Goal: Transaction & Acquisition: Purchase product/service

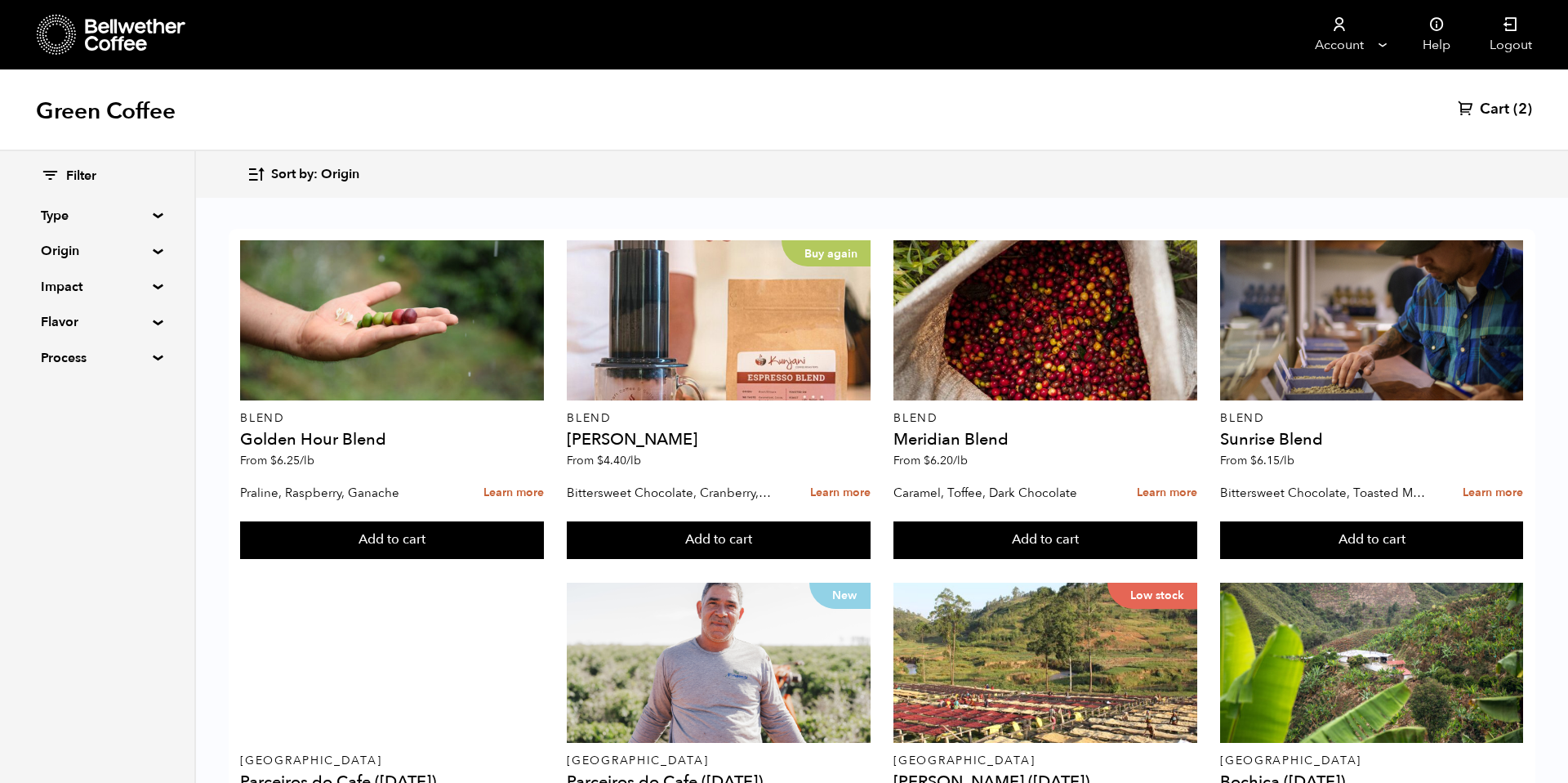
click at [281, 185] on button "Sort by: Origin" at bounding box center [303, 174] width 112 height 39
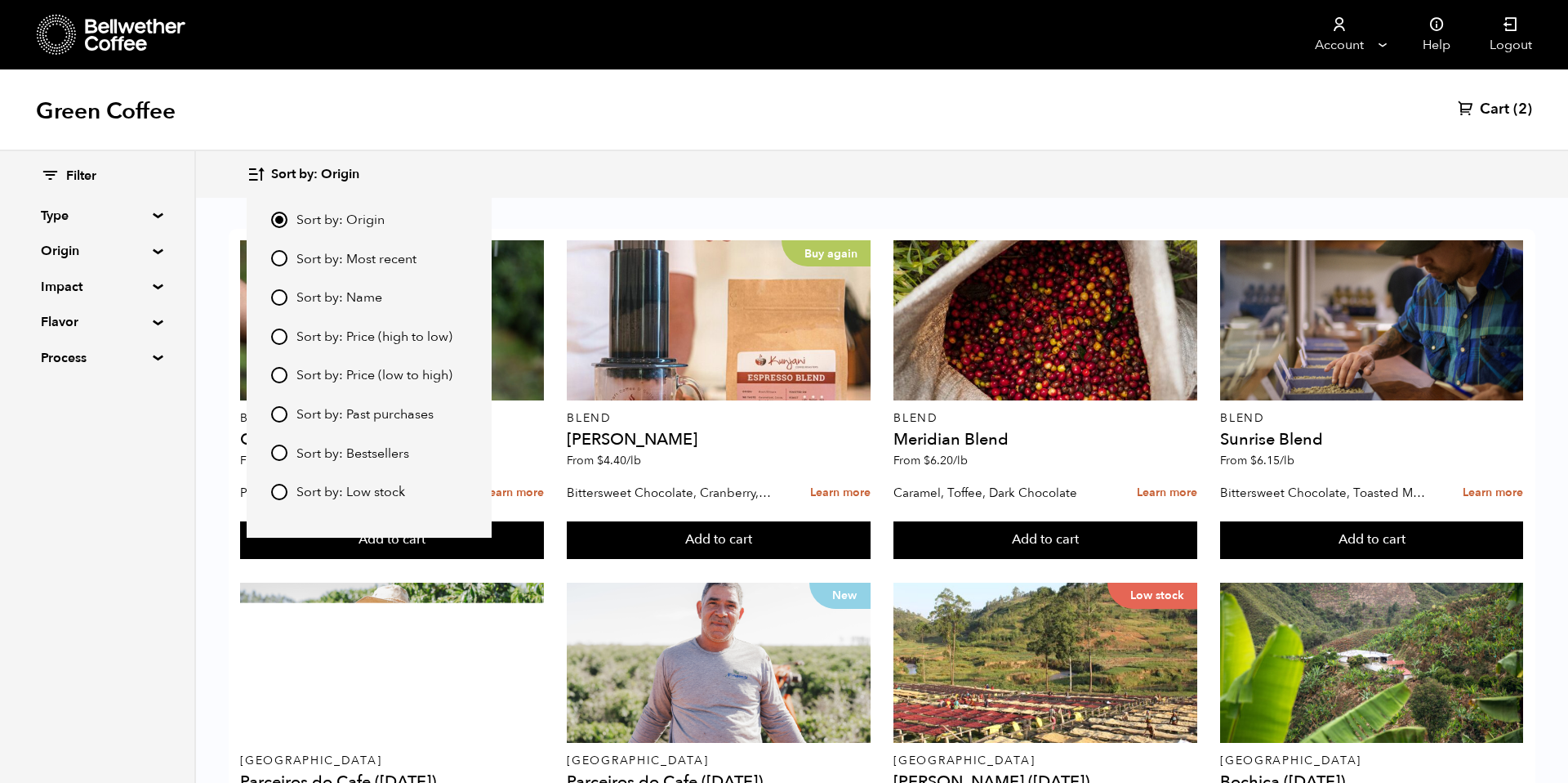
click at [357, 268] on div "Sort by: Origin Sort by: Most recent Sort by: Name Sort by: Price (high to low)…" at bounding box center [370, 355] width 196 height 292
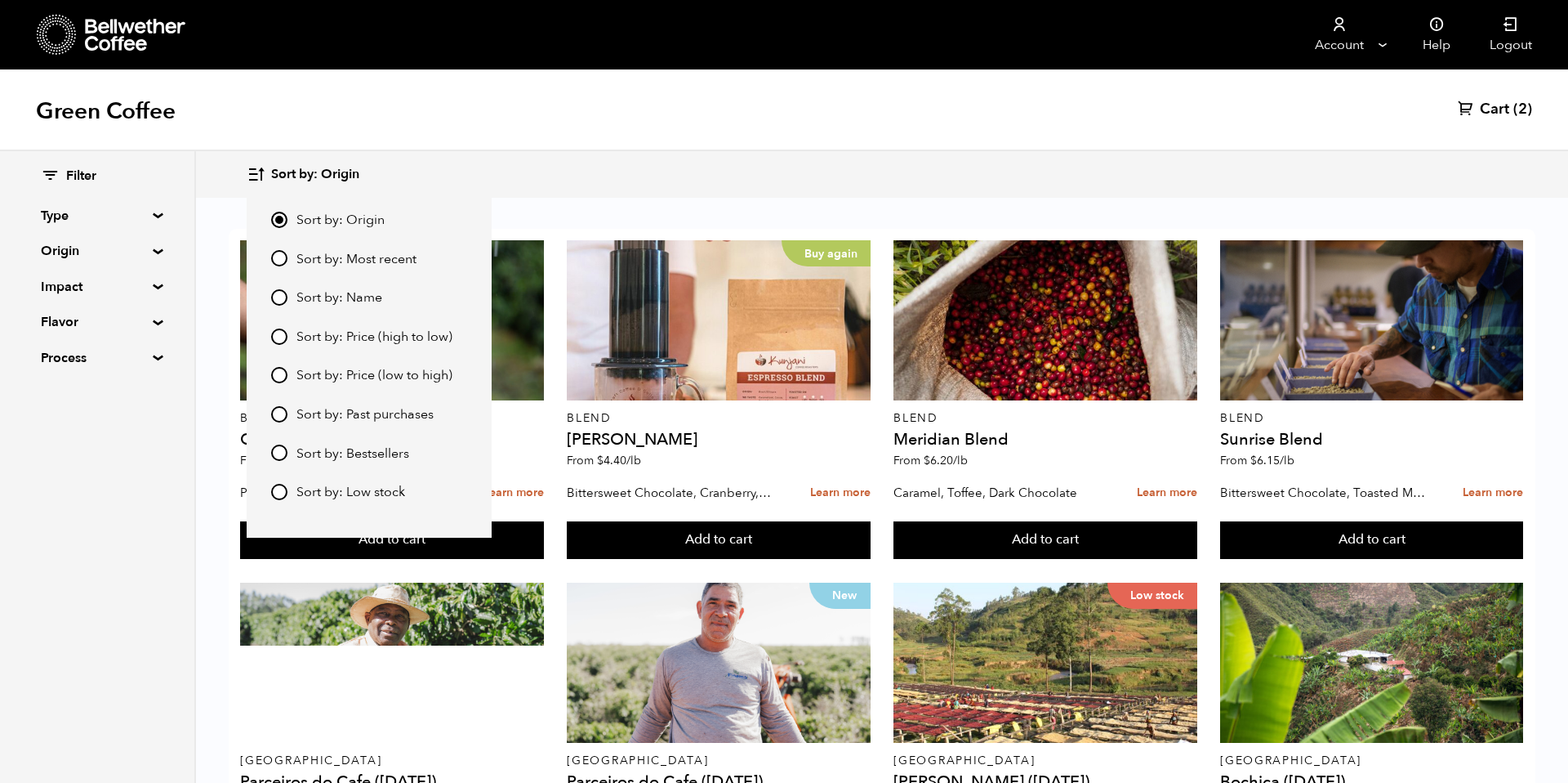
click at [363, 261] on span "Sort by: Most recent" at bounding box center [356, 259] width 120 height 18
click at [287, 261] on input "Sort by: Most recent" at bounding box center [279, 257] width 16 height 16
radio input "true"
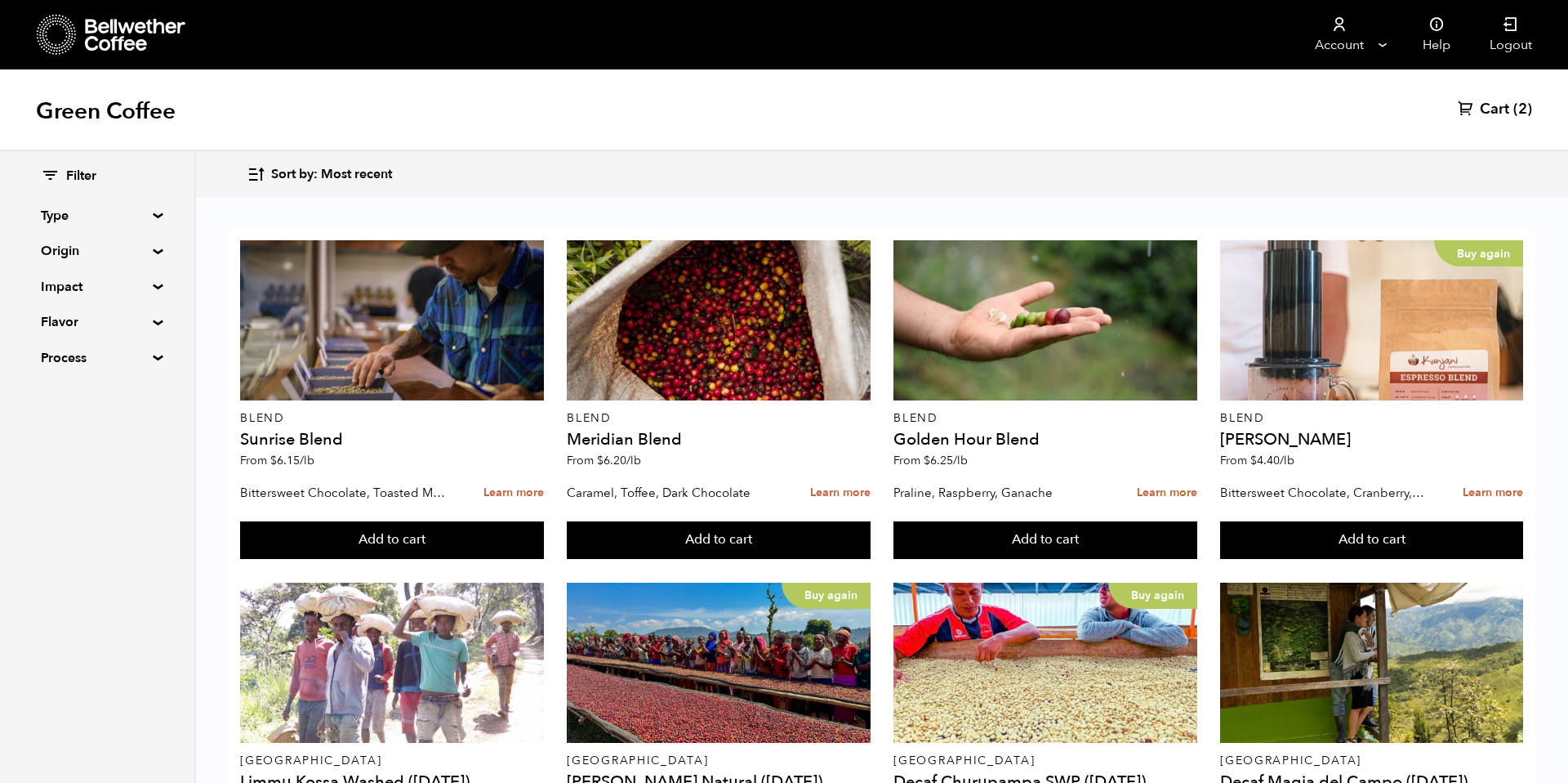
click at [133, 241] on summary "Origin" at bounding box center [97, 250] width 112 height 19
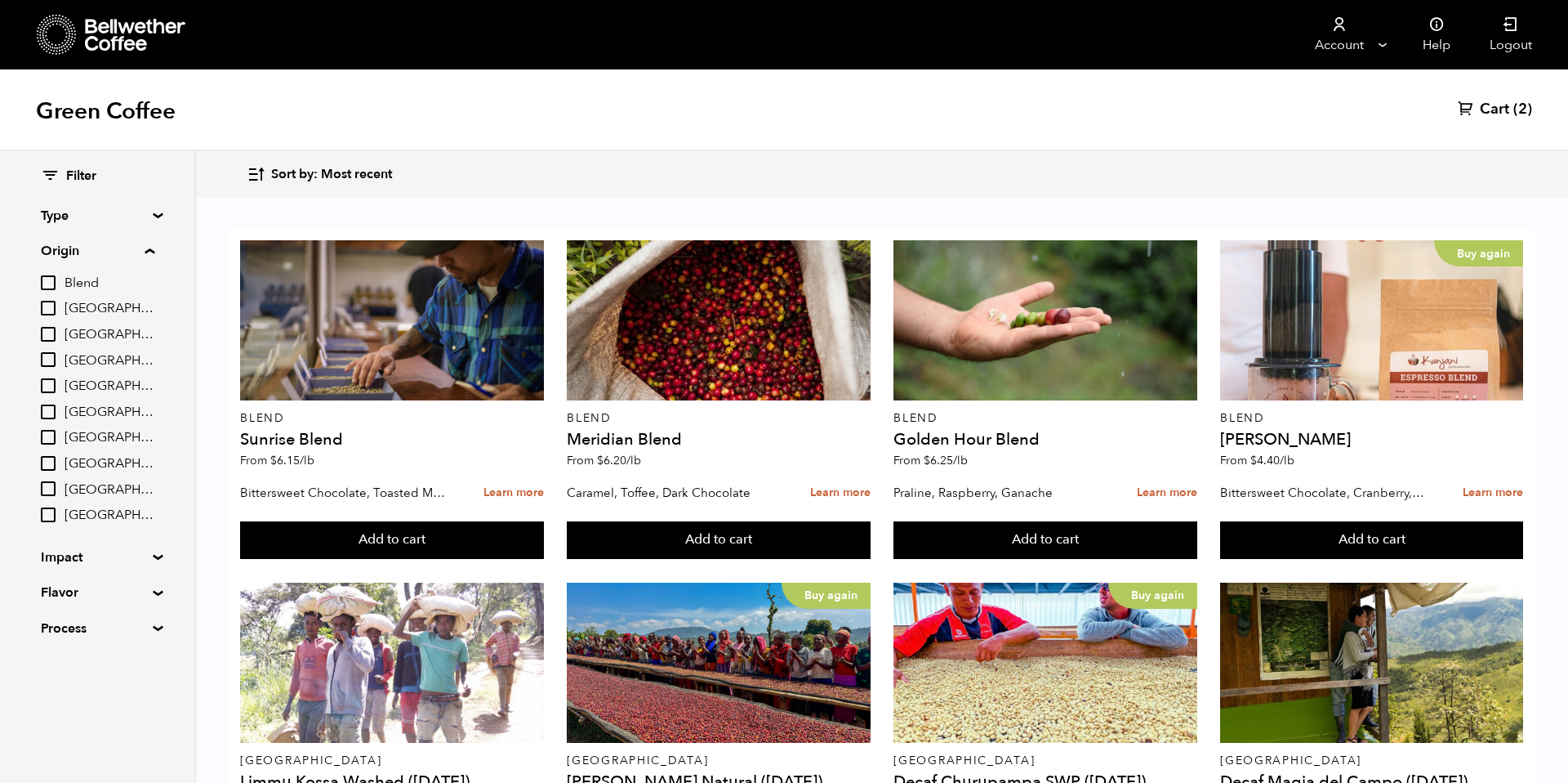
click at [89, 307] on span "[GEOGRAPHIC_DATA]" at bounding box center [109, 309] width 90 height 18
click at [0, 0] on input "[GEOGRAPHIC_DATA]" at bounding box center [0, 0] width 0 height 0
checkbox input "true"
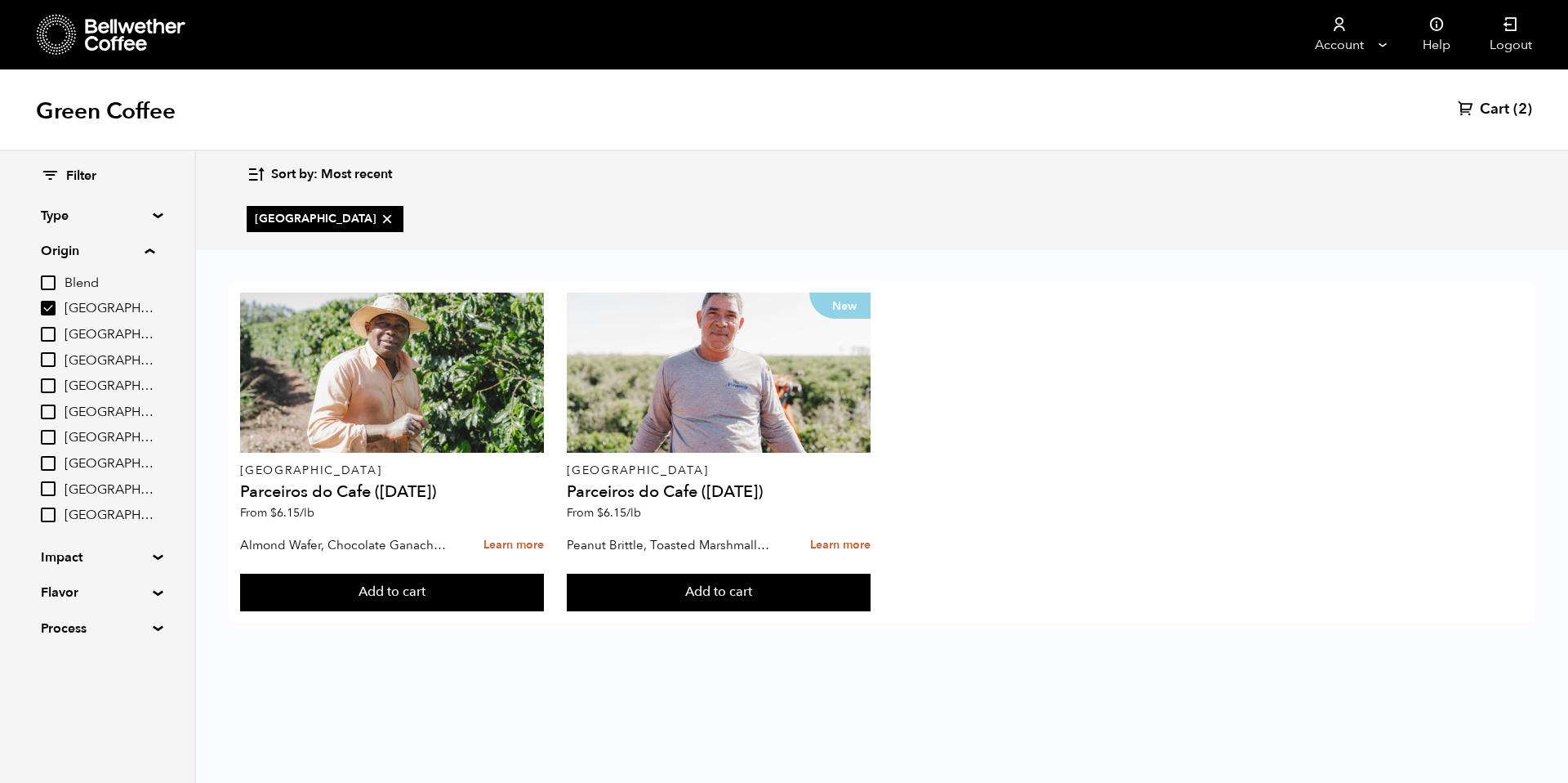
click at [921, 725] on body "Bellwether Store Store 2 Manage Orders" at bounding box center [784, 392] width 1568 height 783
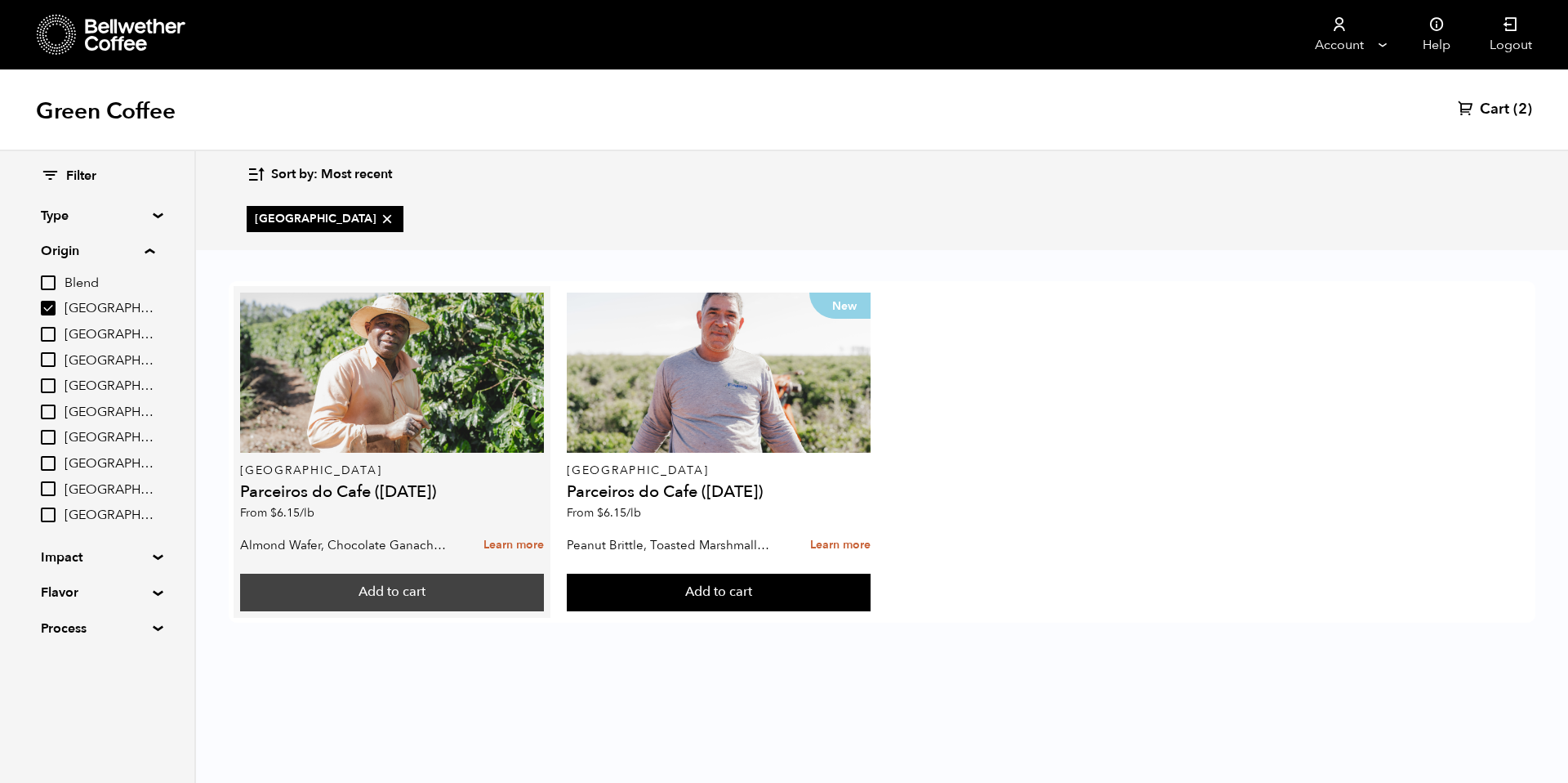
click at [453, 582] on button "Add to cart" at bounding box center [392, 592] width 303 height 38
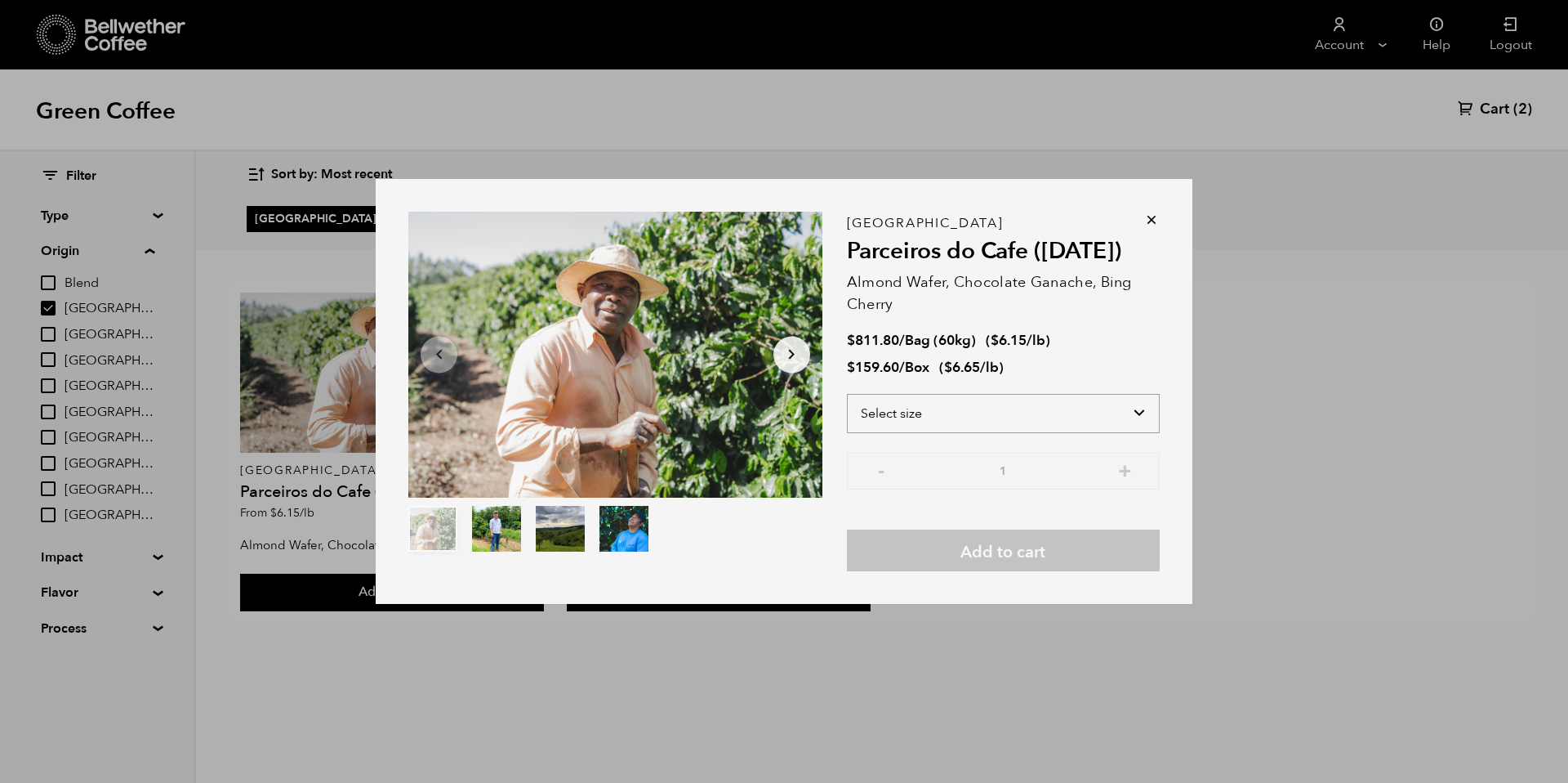
click at [947, 420] on select "Select size Bag (60kg) (132 lbs) Box (24 lbs)" at bounding box center [1003, 413] width 313 height 39
select select "bag-3"
click at [847, 394] on select "Select size Bag (60kg) (132 lbs) Box (24 lbs)" at bounding box center [1003, 413] width 313 height 39
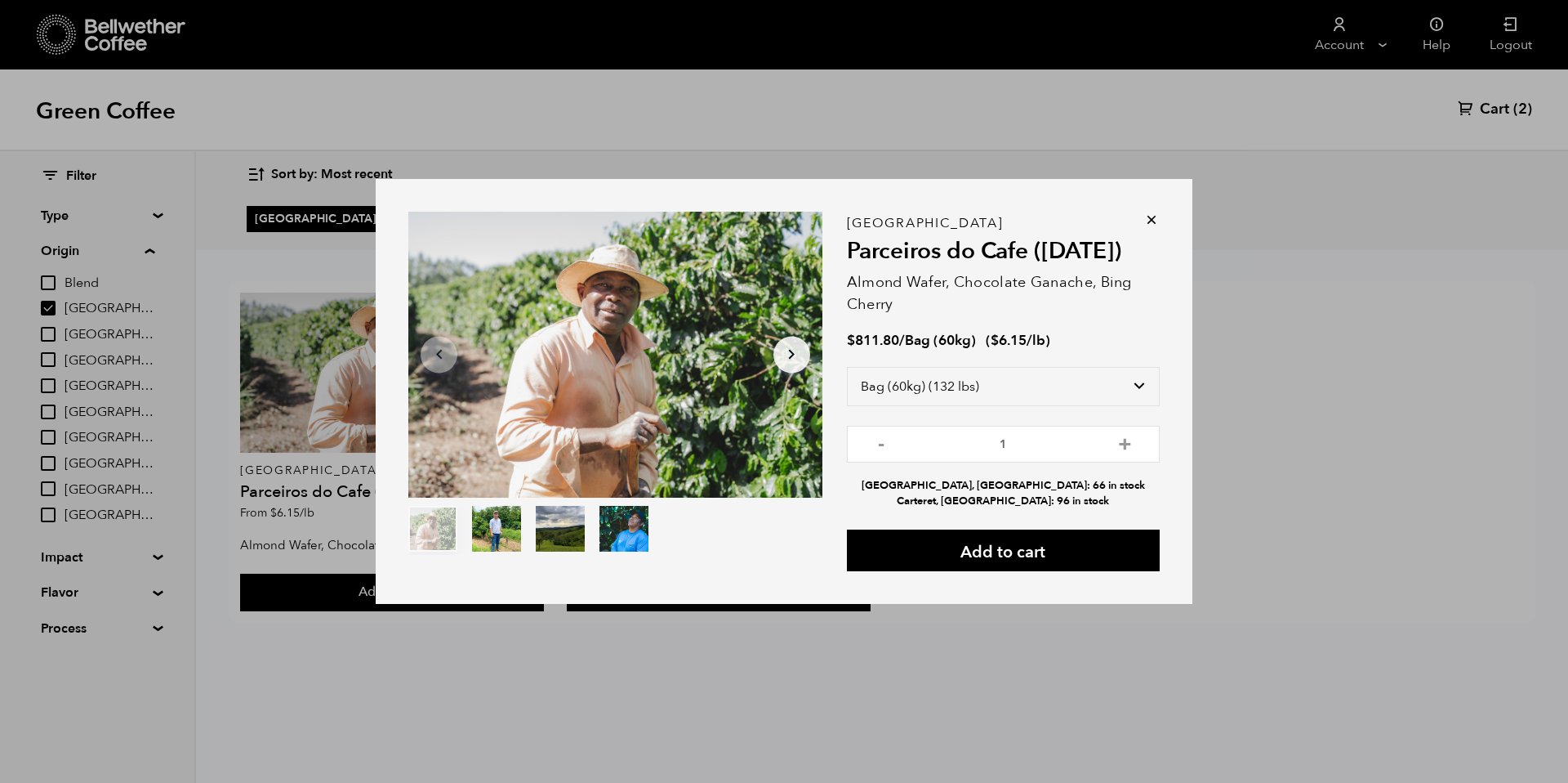
click at [1154, 219] on icon at bounding box center [1151, 219] width 16 height 16
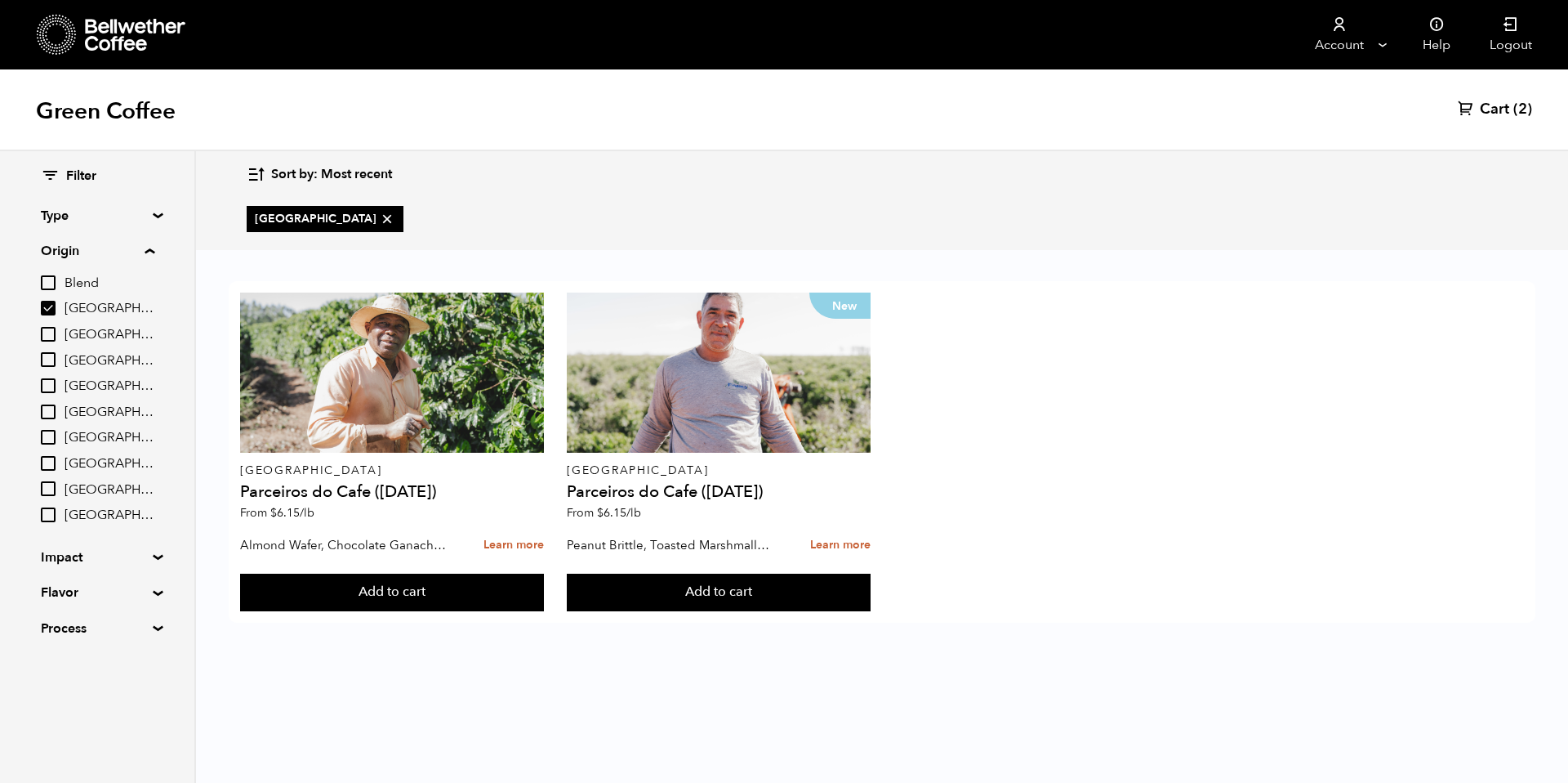
click at [1146, 219] on div "[GEOGRAPHIC_DATA]" at bounding box center [881, 220] width 1270 height 52
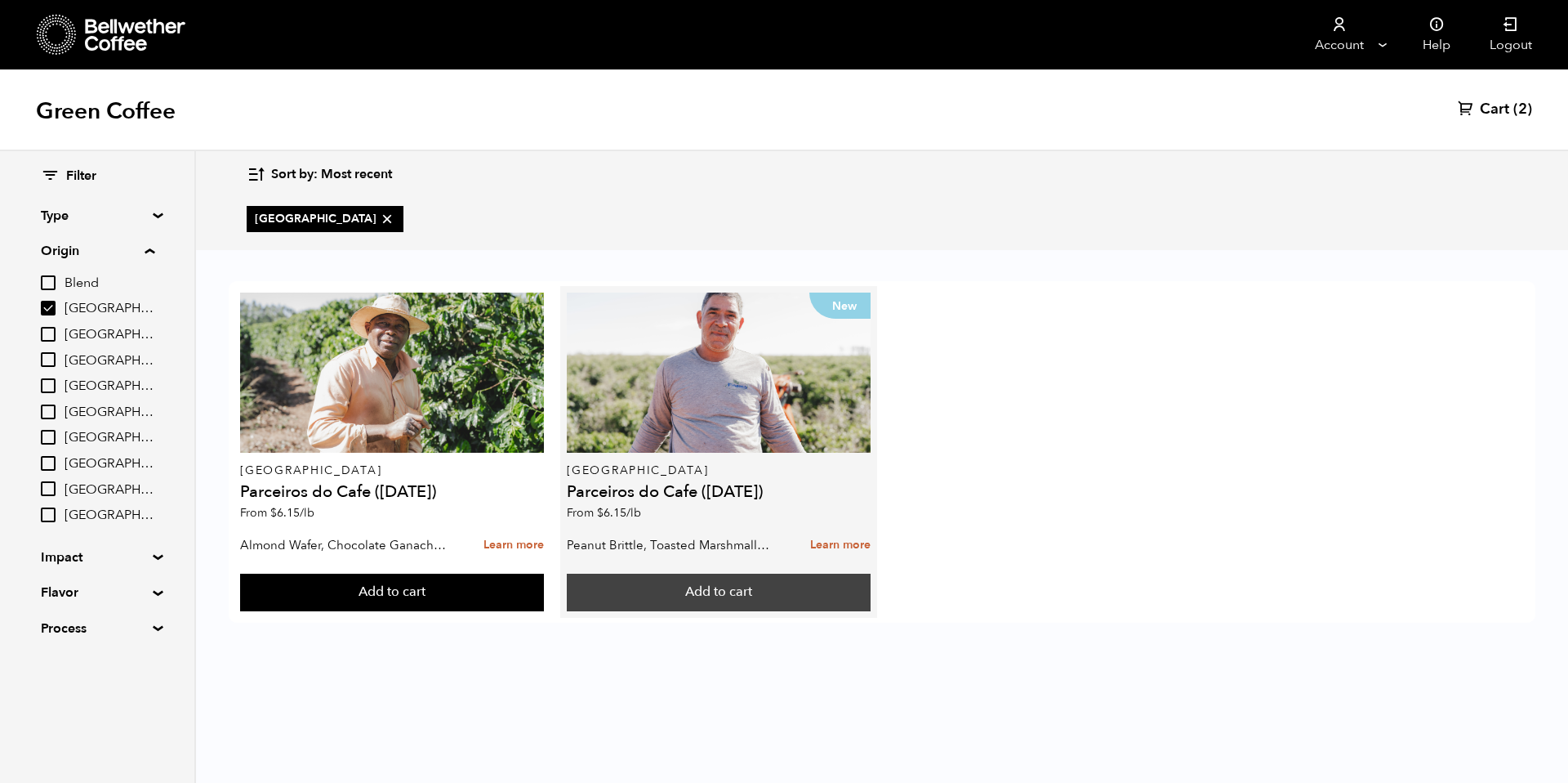
click at [682, 584] on button "Add to cart" at bounding box center [718, 592] width 303 height 38
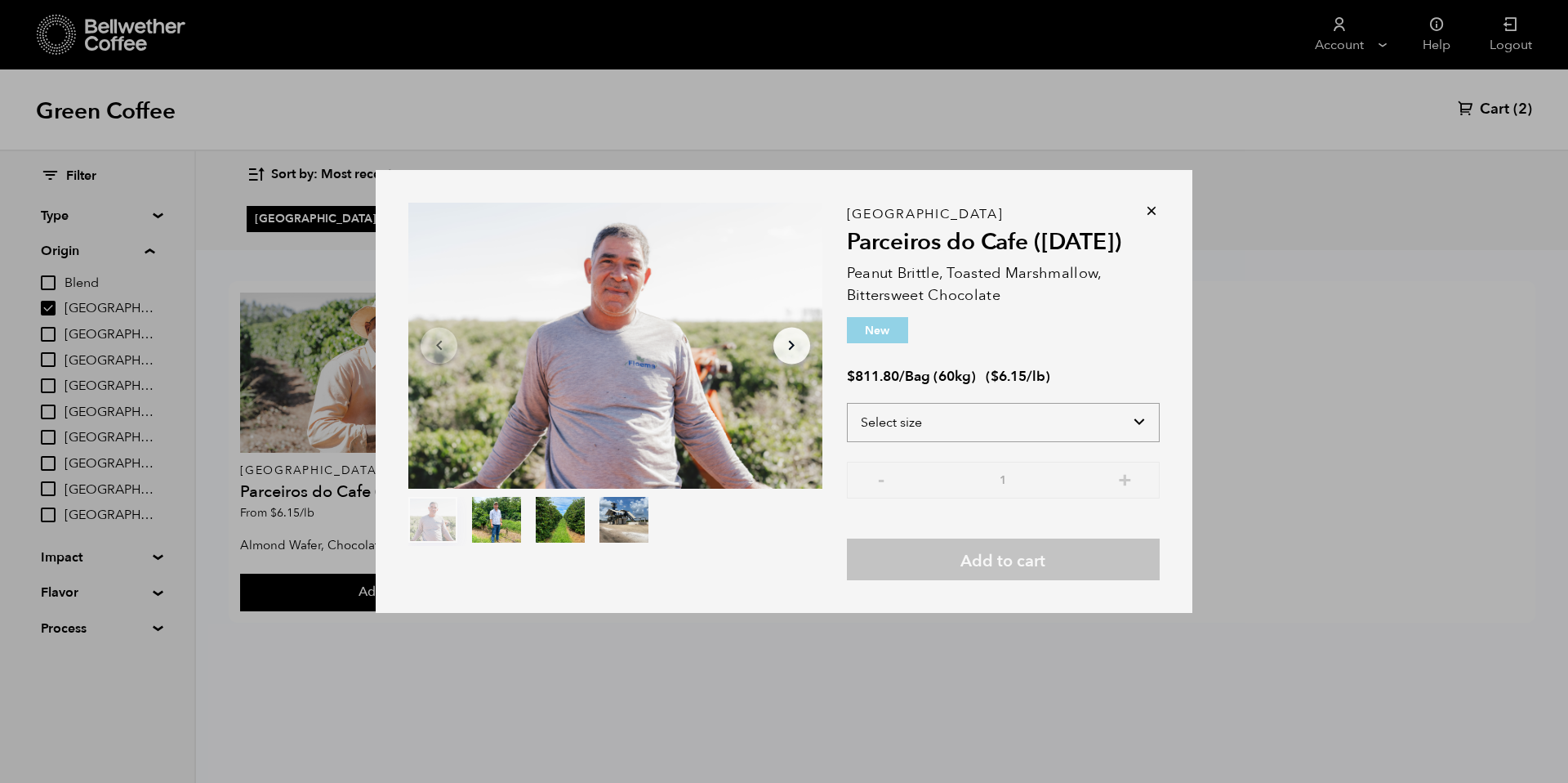
click at [890, 432] on select "Select size Bag (60kg) (132 lbs)" at bounding box center [1003, 422] width 313 height 39
select select "bag-3"
click at [847, 402] on select "Select size Bag (60kg) (132 lbs)" at bounding box center [1003, 422] width 313 height 39
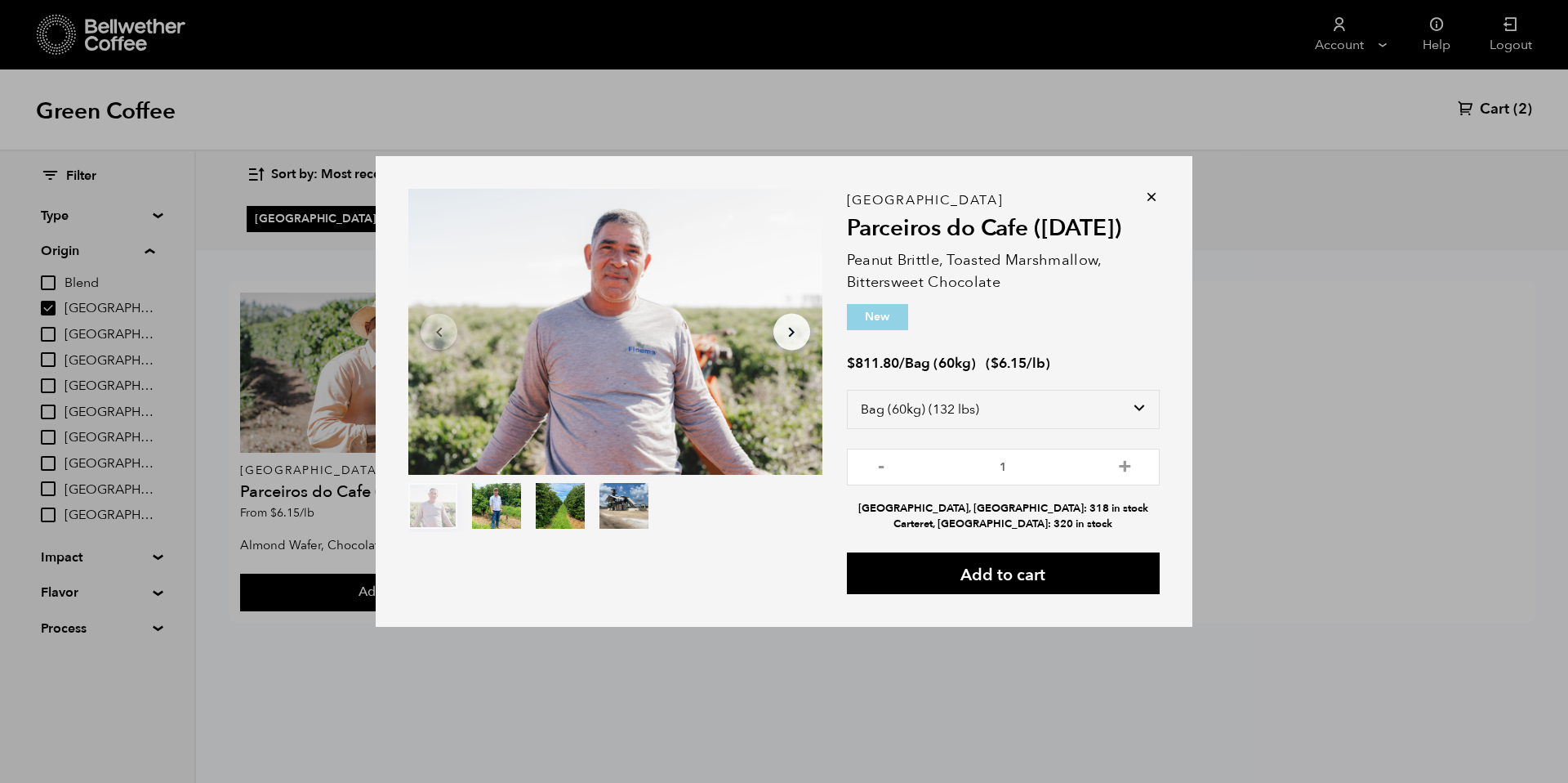
click at [1157, 194] on icon at bounding box center [1151, 196] width 16 height 16
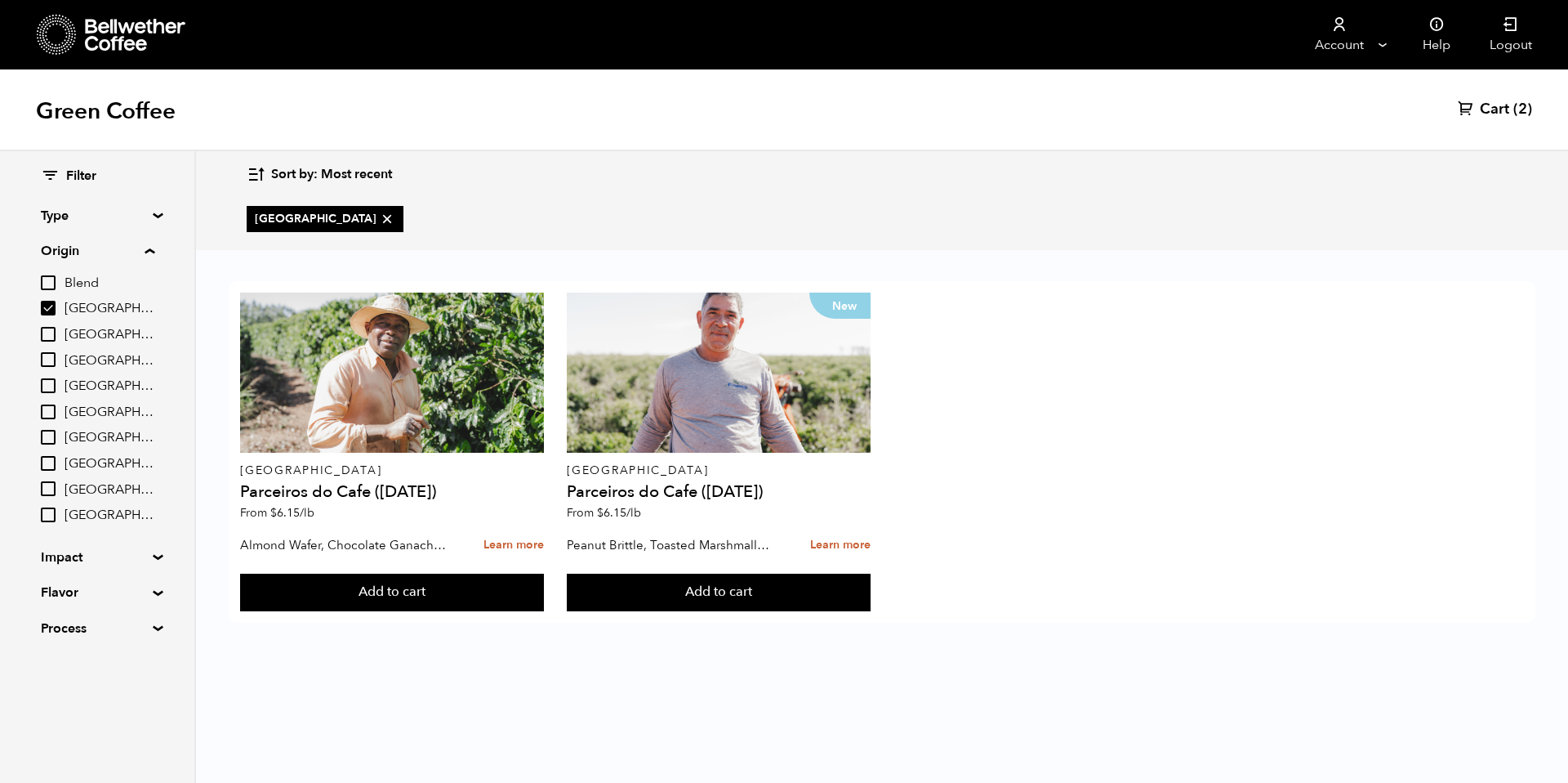
click at [379, 220] on icon at bounding box center [386, 218] width 16 height 16
checkbox input "false"
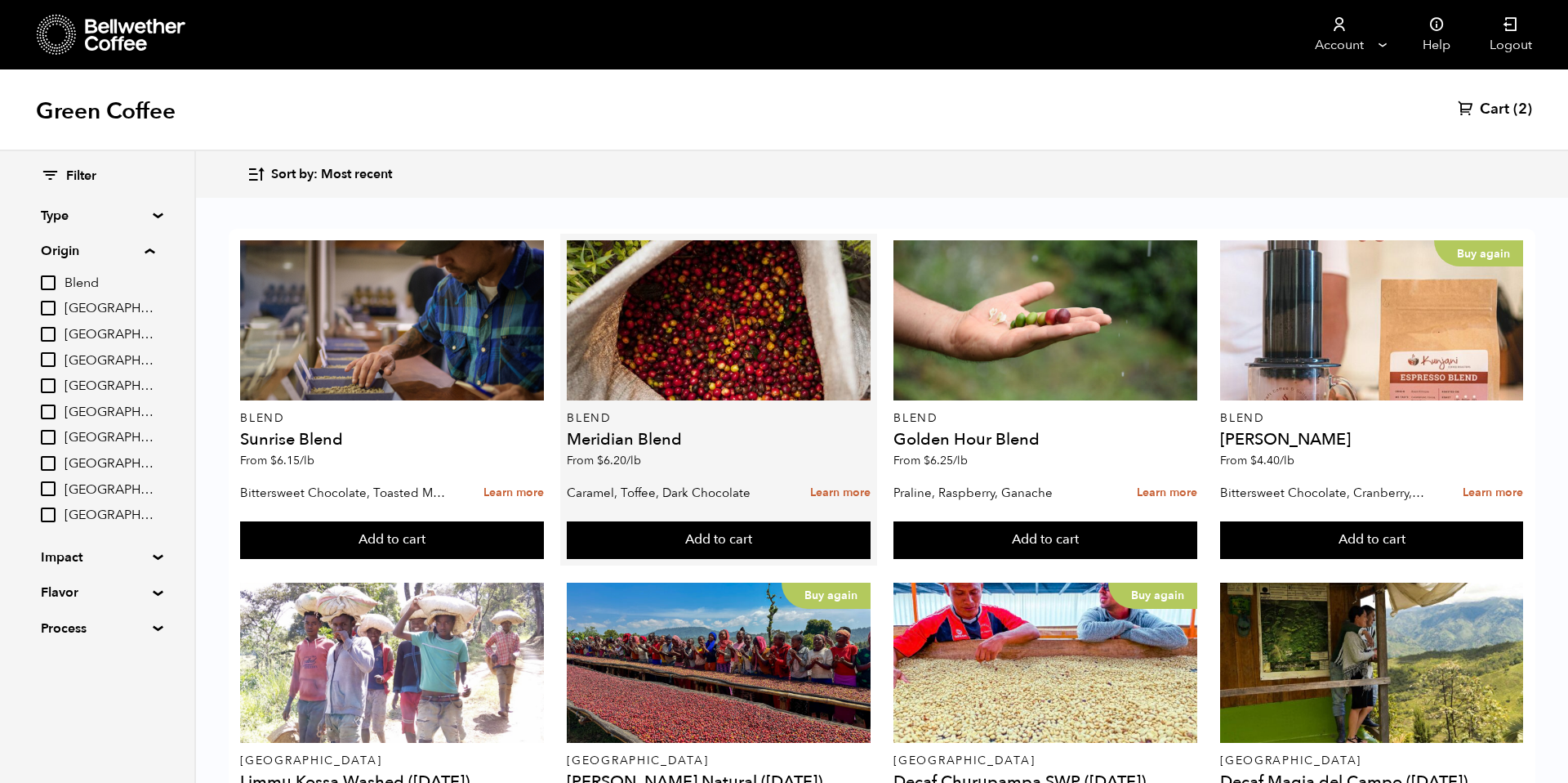
scroll to position [286, 0]
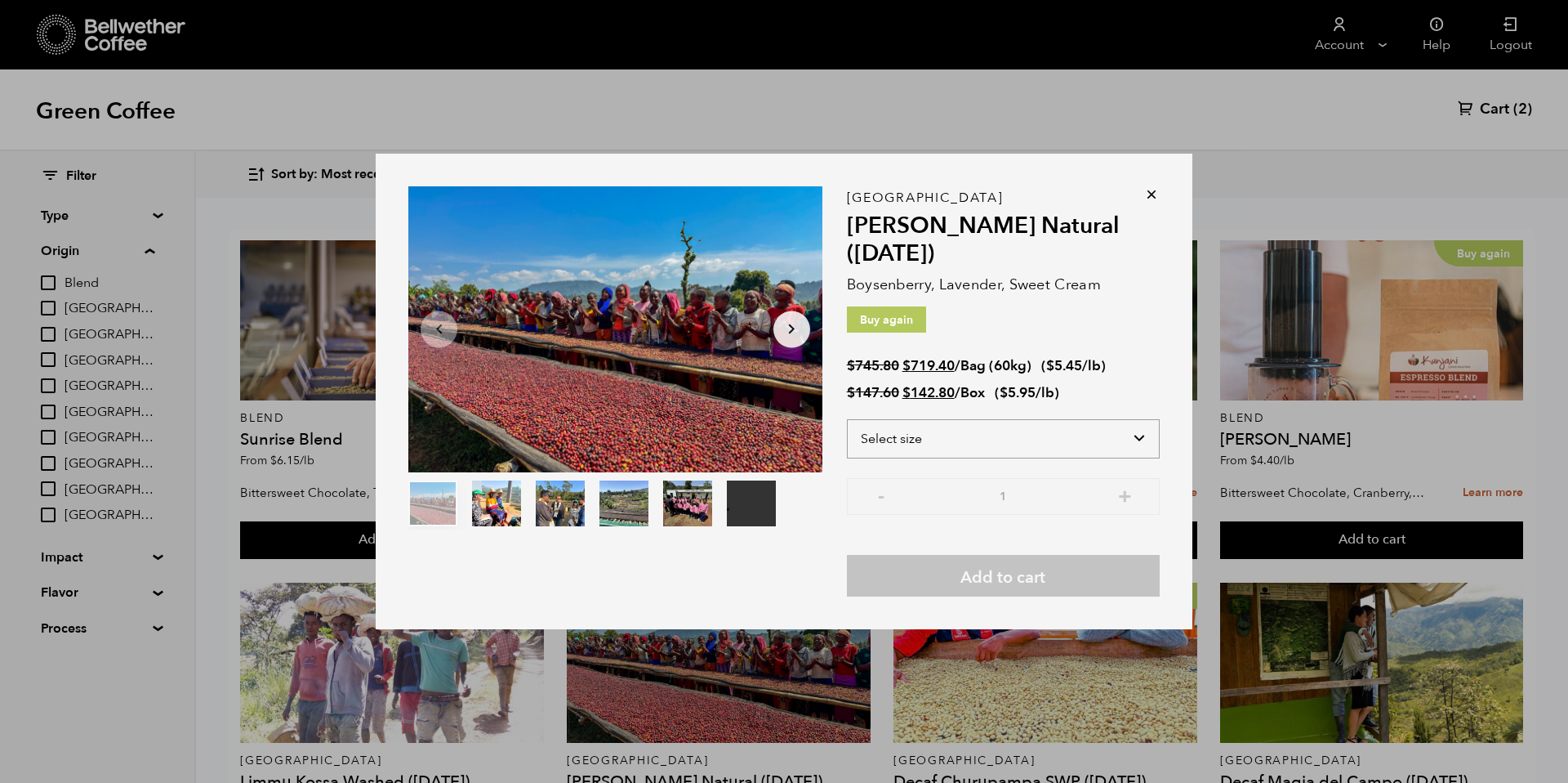
click at [1096, 438] on select "Select size Bag (60kg) (132 lbs) Box (24 lbs)" at bounding box center [1003, 438] width 313 height 39
select select "bag-3"
click at [847, 419] on select "Select size Bag (60kg) (132 lbs) Box (24 lbs)" at bounding box center [1003, 438] width 313 height 39
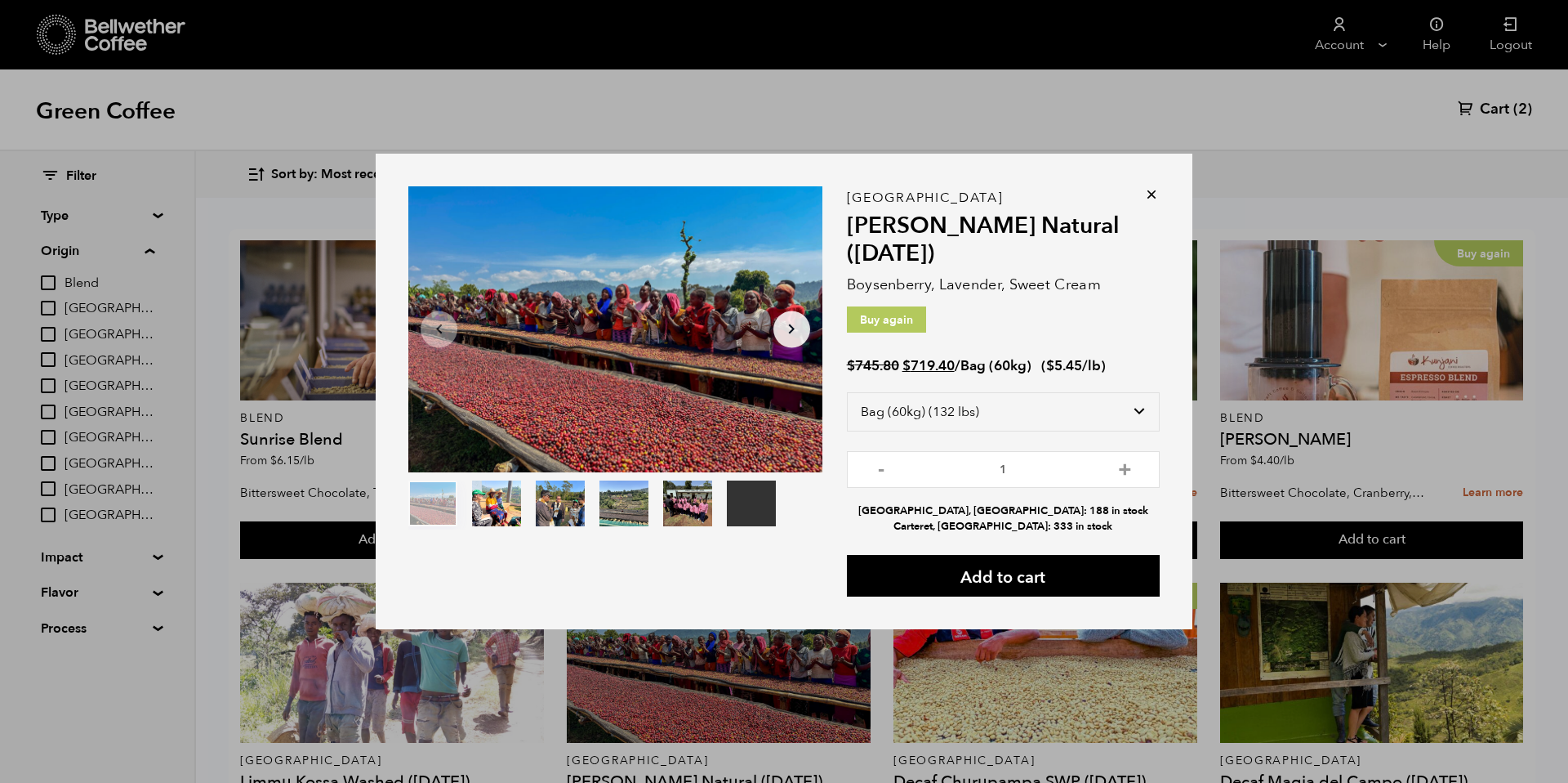
click at [1146, 197] on icon at bounding box center [1151, 194] width 16 height 16
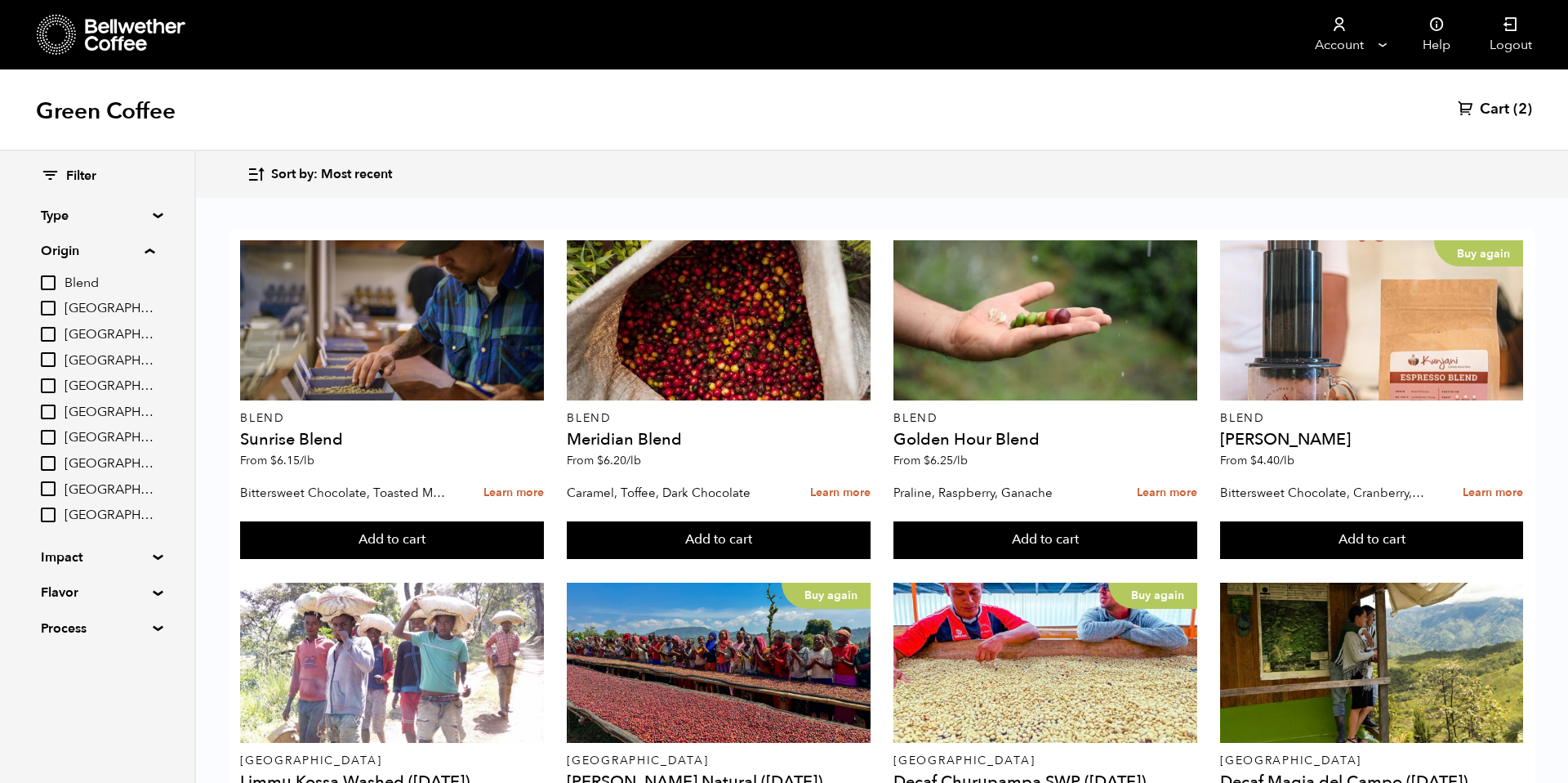
scroll to position [1013, 0]
